Goal: Find specific fact

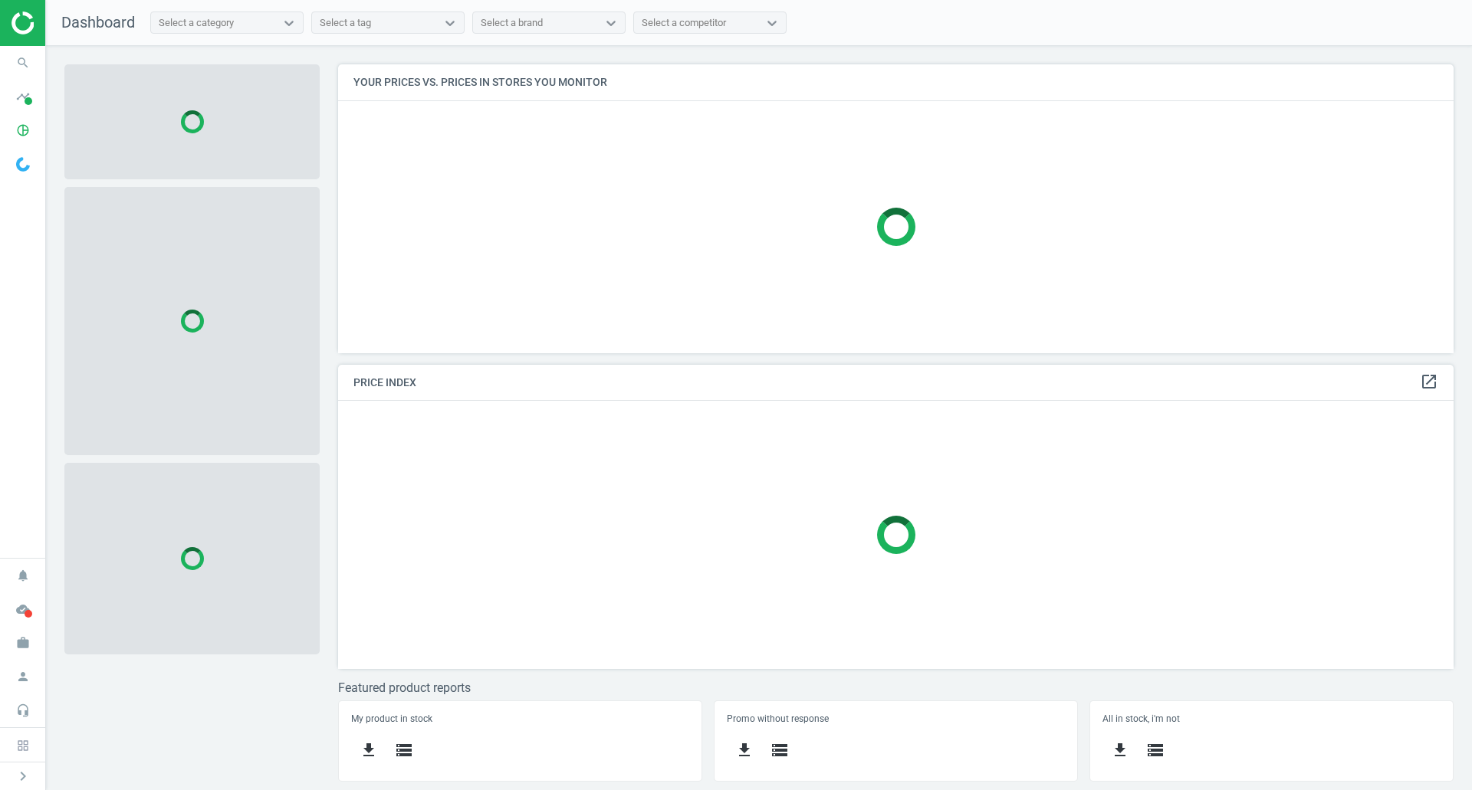
scroll to position [312, 1139]
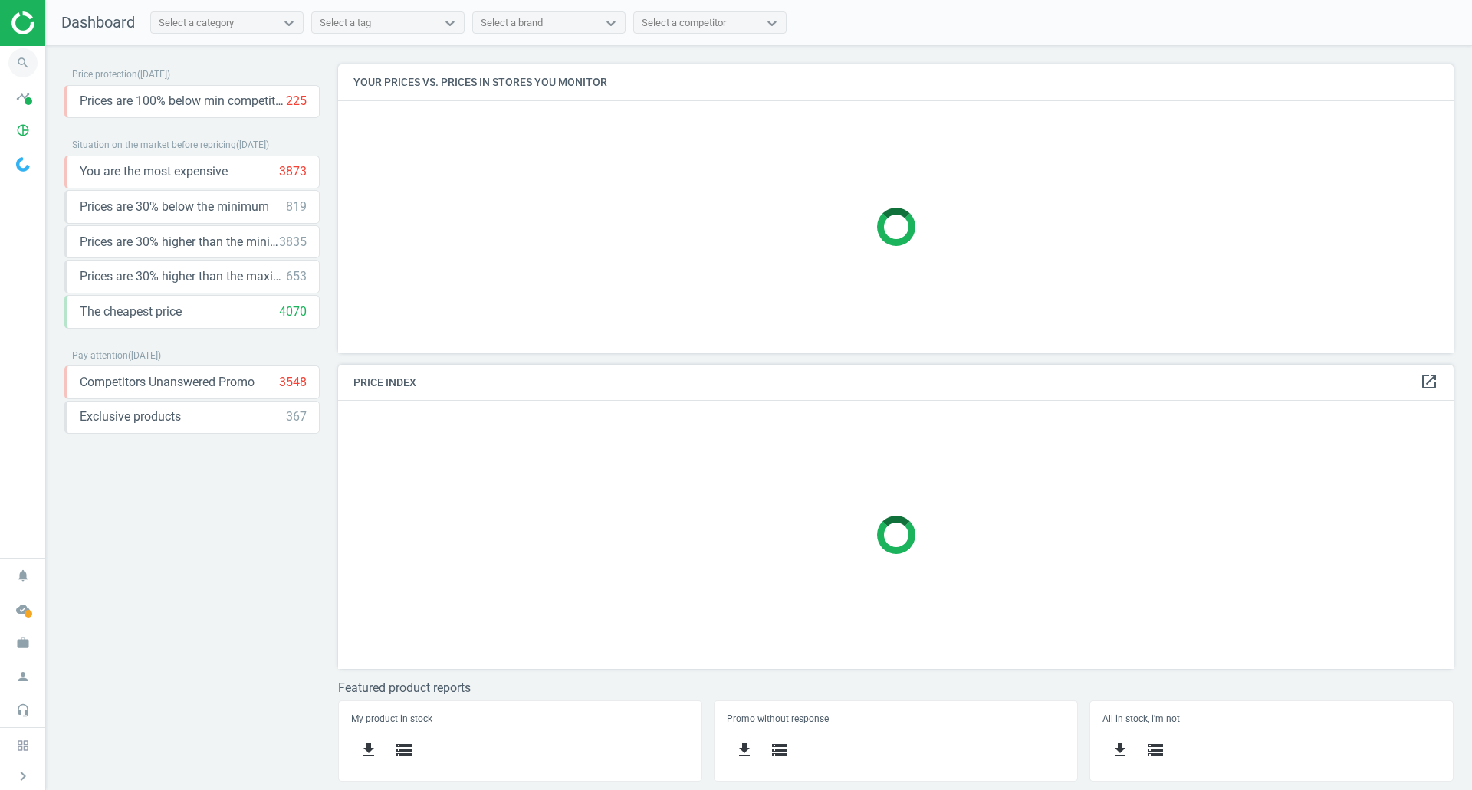
click at [14, 63] on icon "search" at bounding box center [22, 62] width 29 height 29
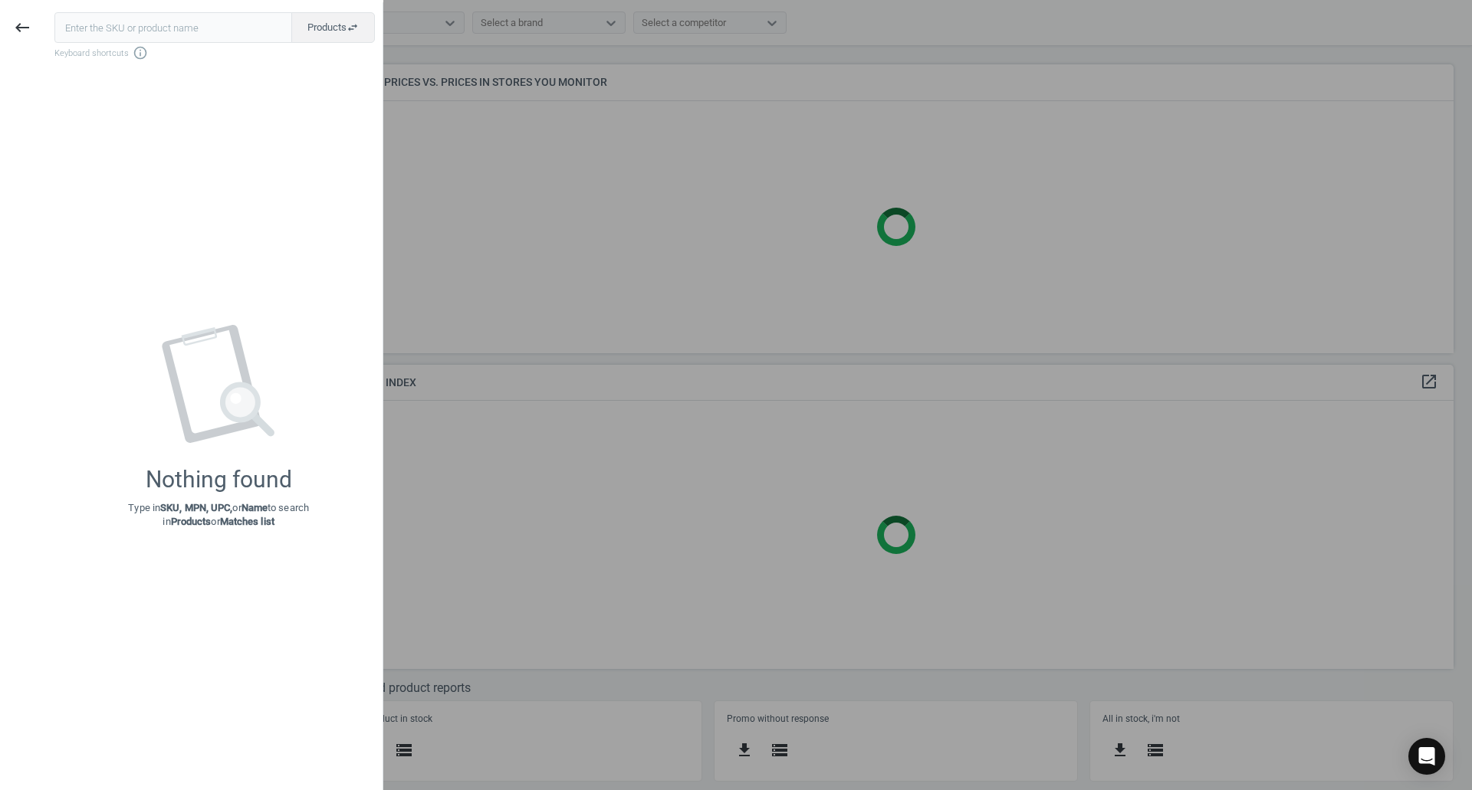
click at [178, 19] on input "text" at bounding box center [173, 27] width 238 height 31
type input "9129276"
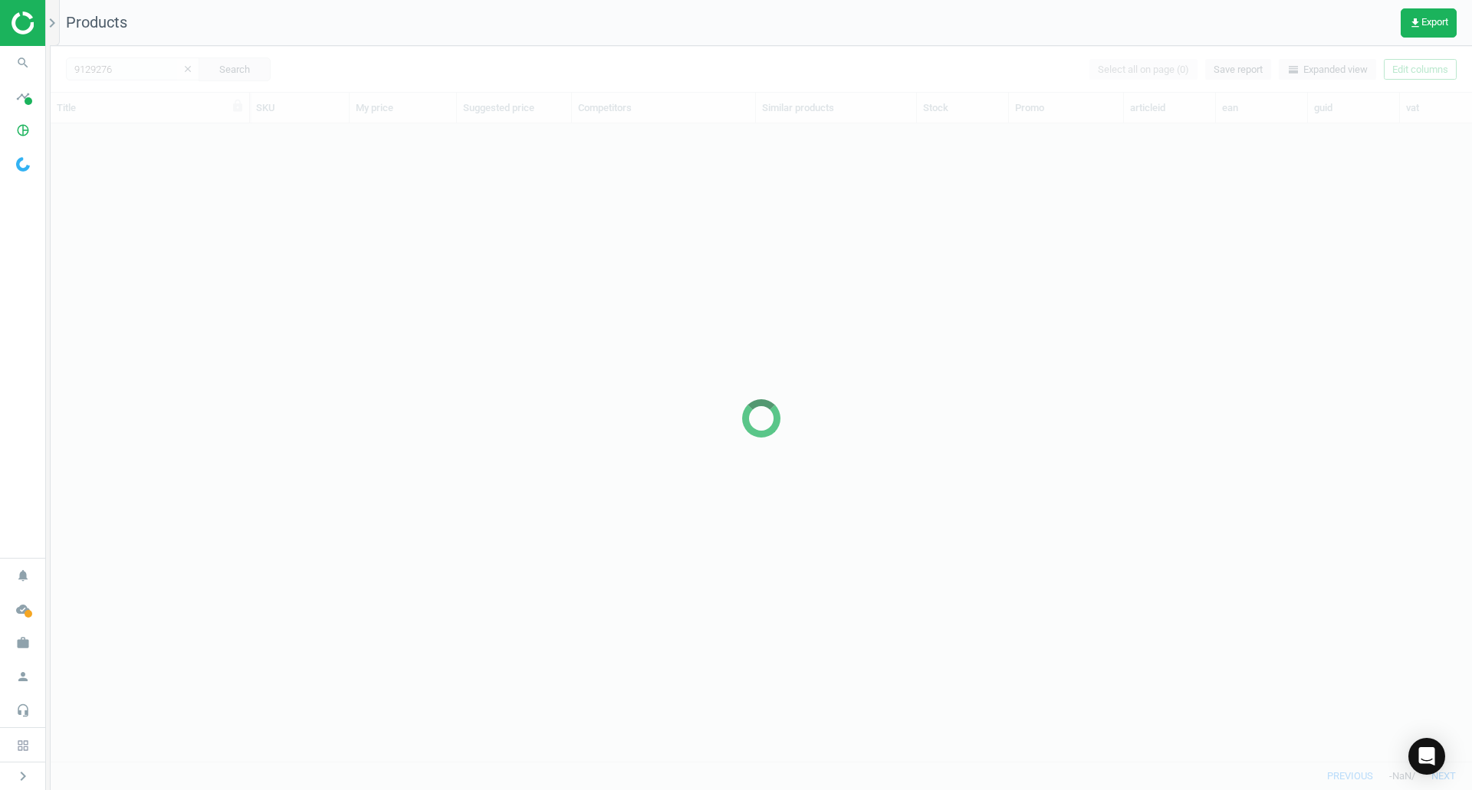
scroll to position [615, 1409]
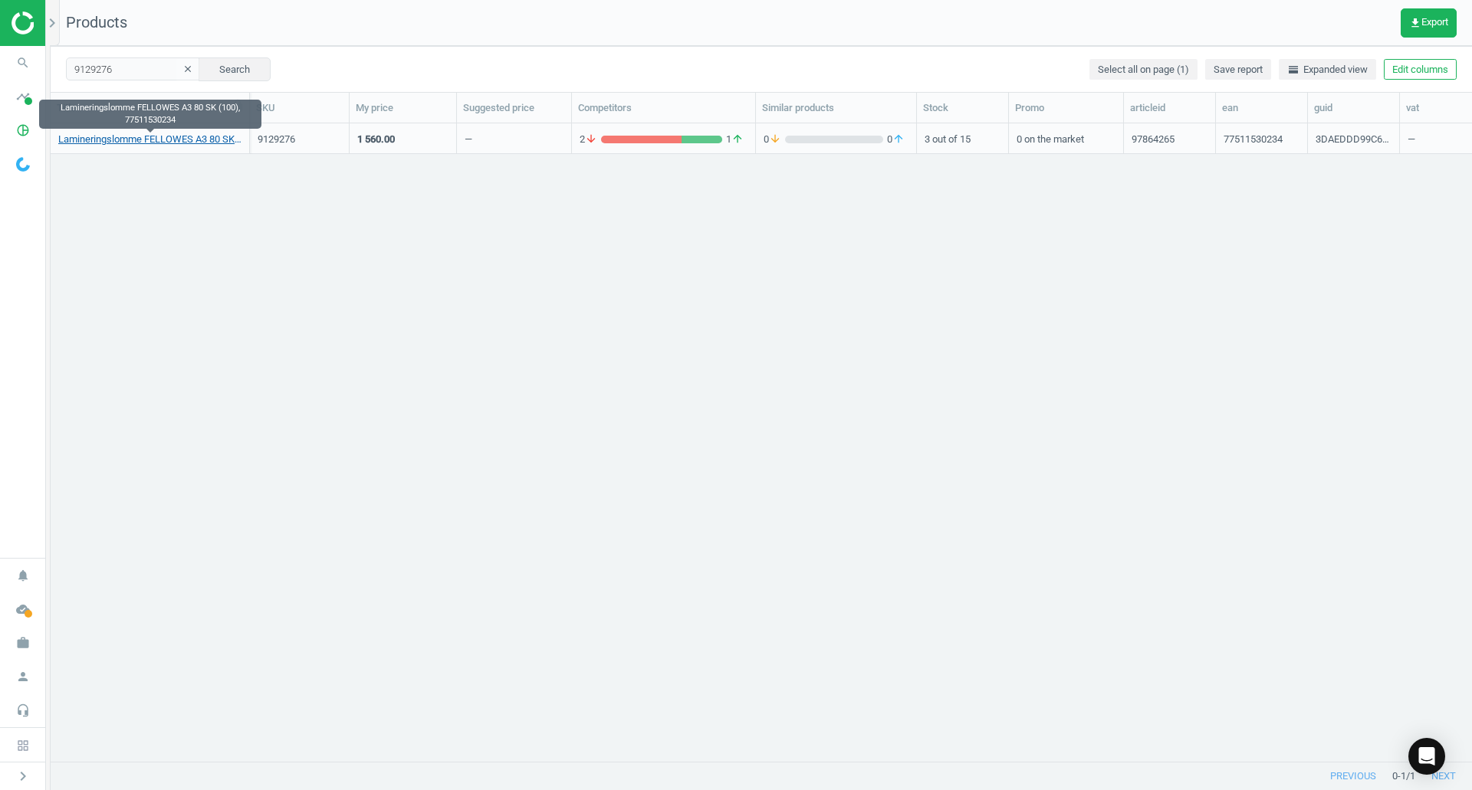
click at [146, 139] on link "Lamineringslomme FELLOWES A3 80 SK (100), 77511530234" at bounding box center [149, 140] width 183 height 14
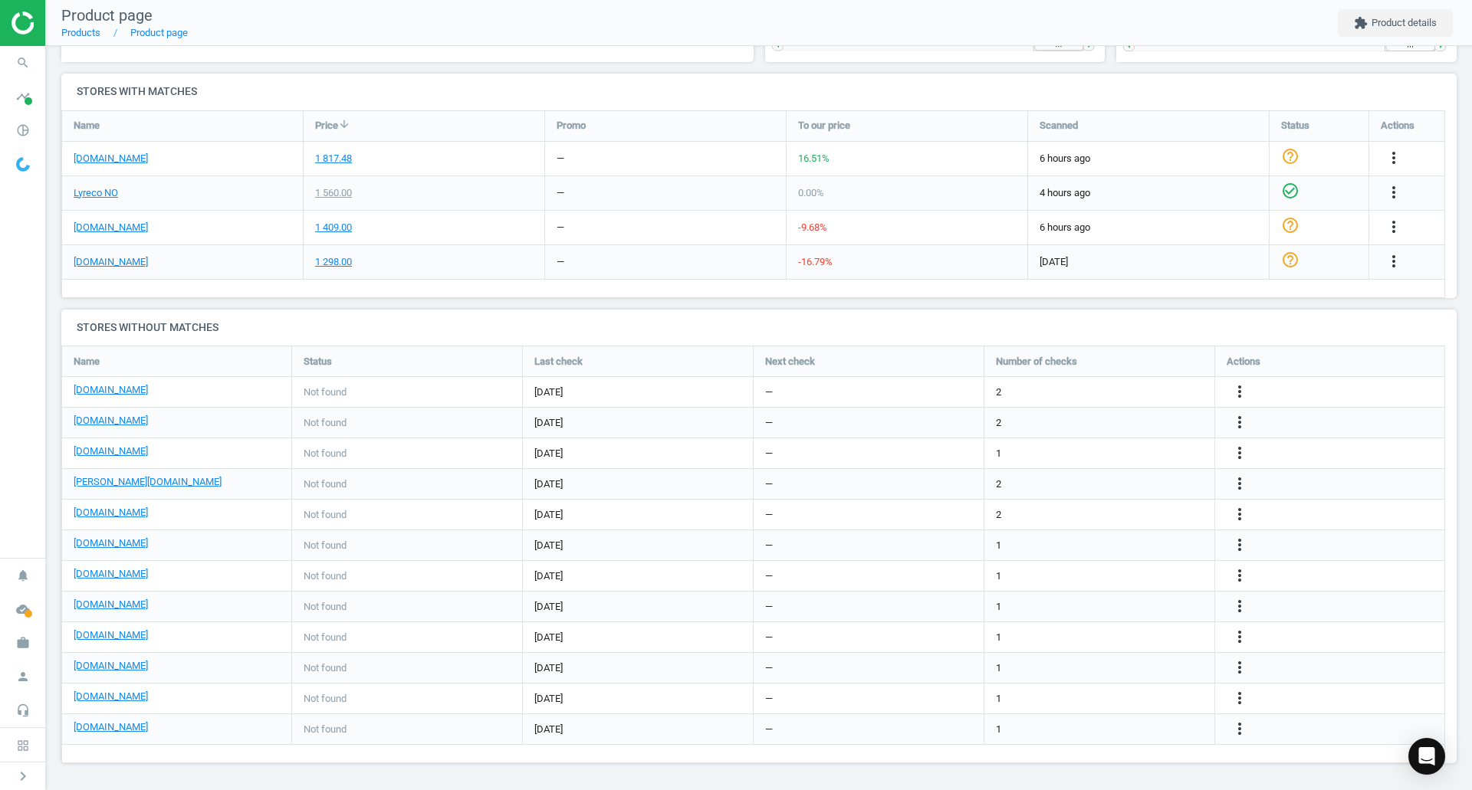
scroll to position [441, 1407]
click at [97, 230] on link "[DOMAIN_NAME]" at bounding box center [111, 228] width 74 height 14
click at [139, 267] on link "[DOMAIN_NAME]" at bounding box center [111, 262] width 74 height 14
